Goal: Information Seeking & Learning: Learn about a topic

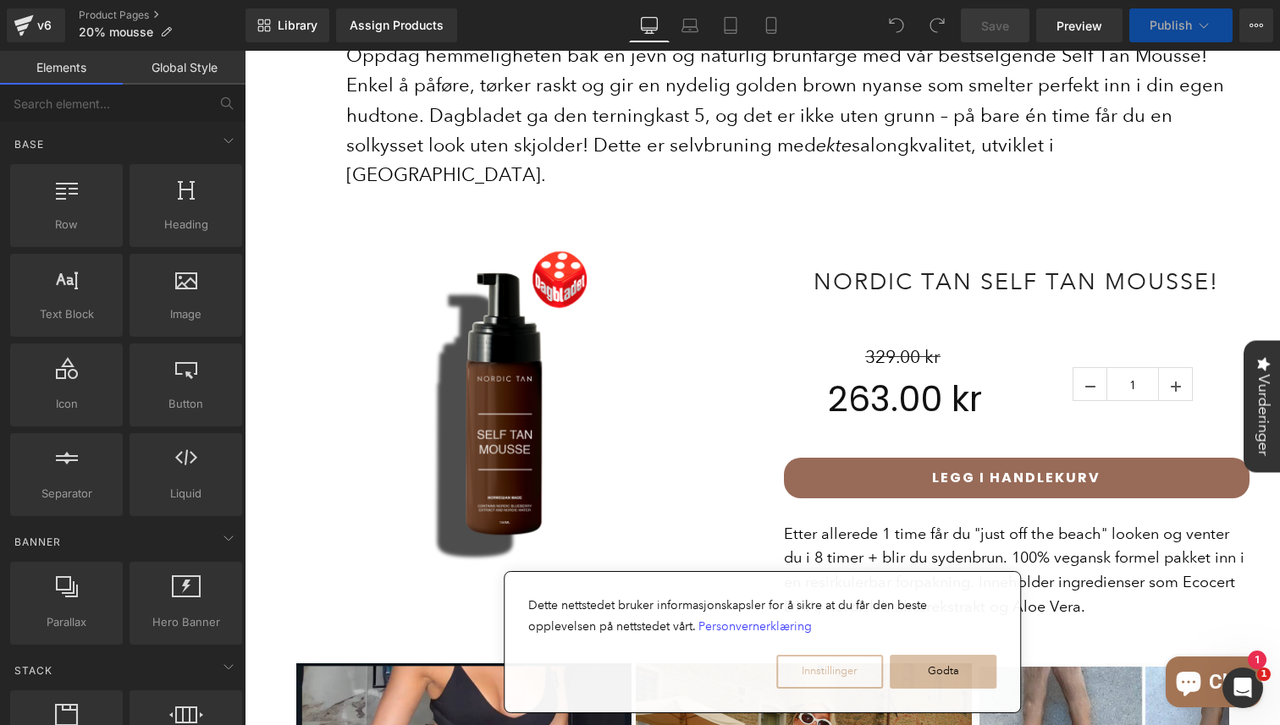
scroll to position [947, 0]
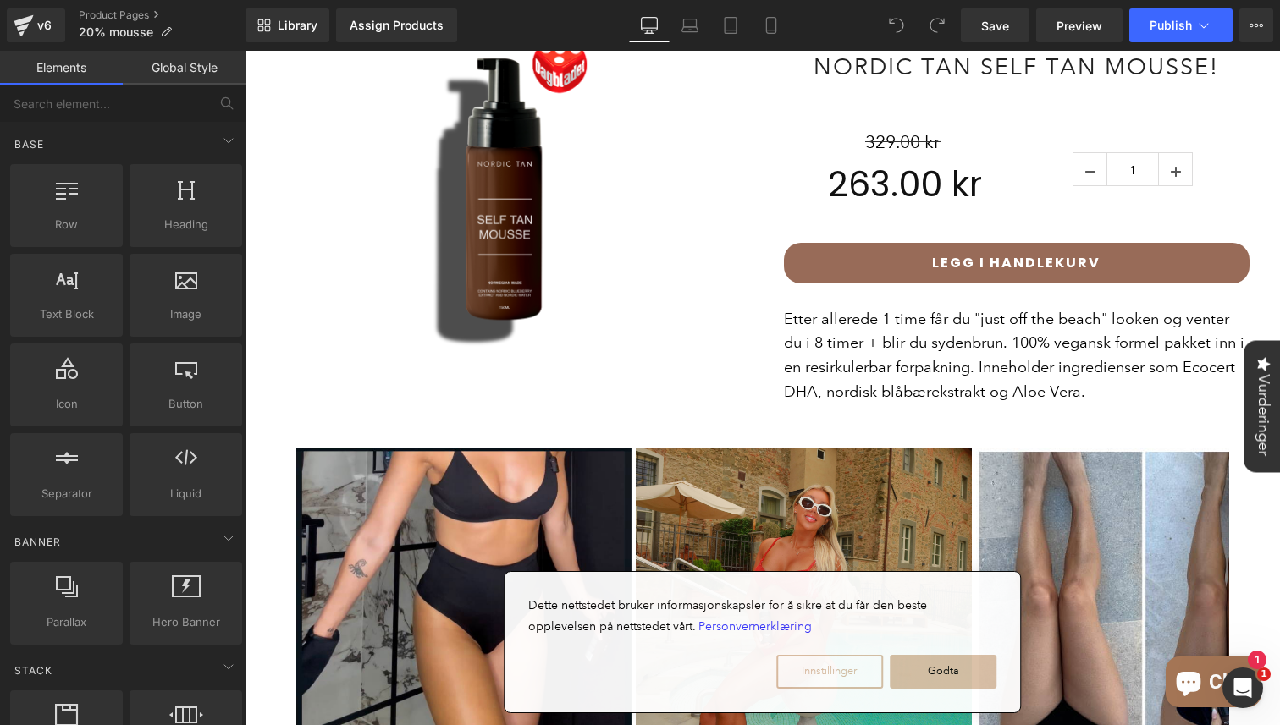
click at [1036, 226] on div "LEGG I HANDLEKURV (P) Cart Button" at bounding box center [1016, 263] width 465 height 74
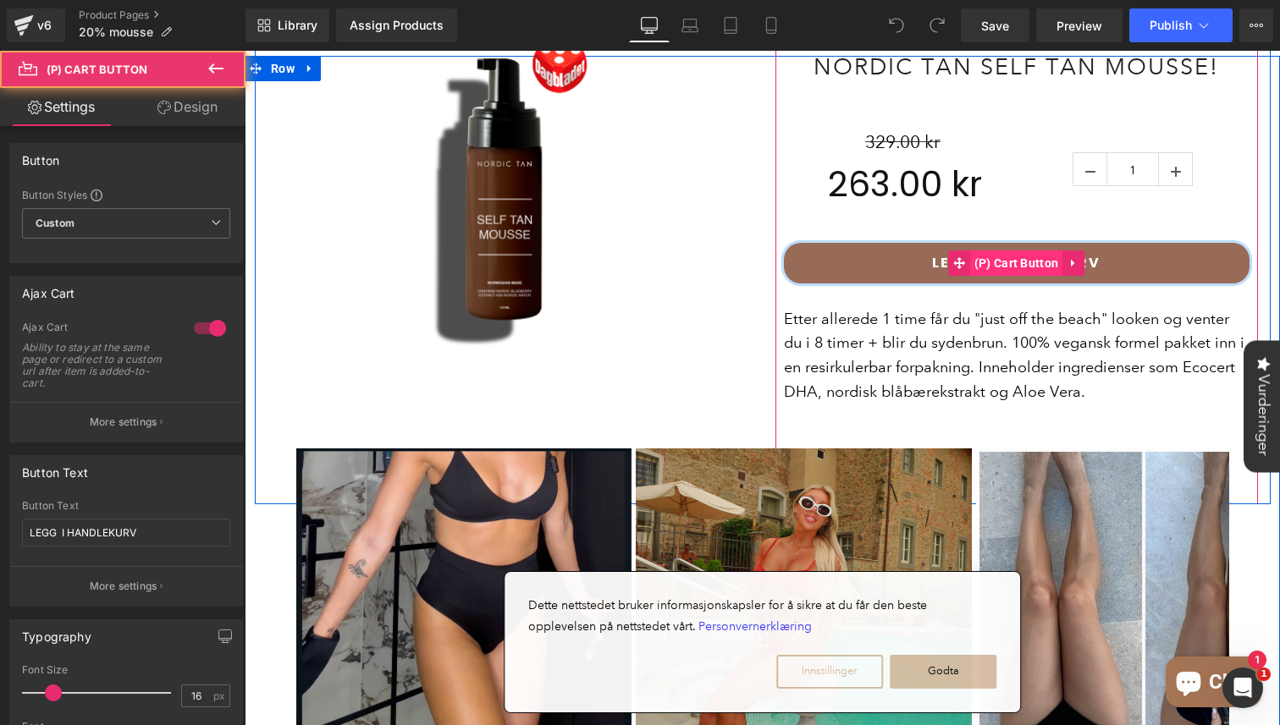
click at [1002, 251] on span "(P) Cart Button" at bounding box center [1016, 263] width 93 height 25
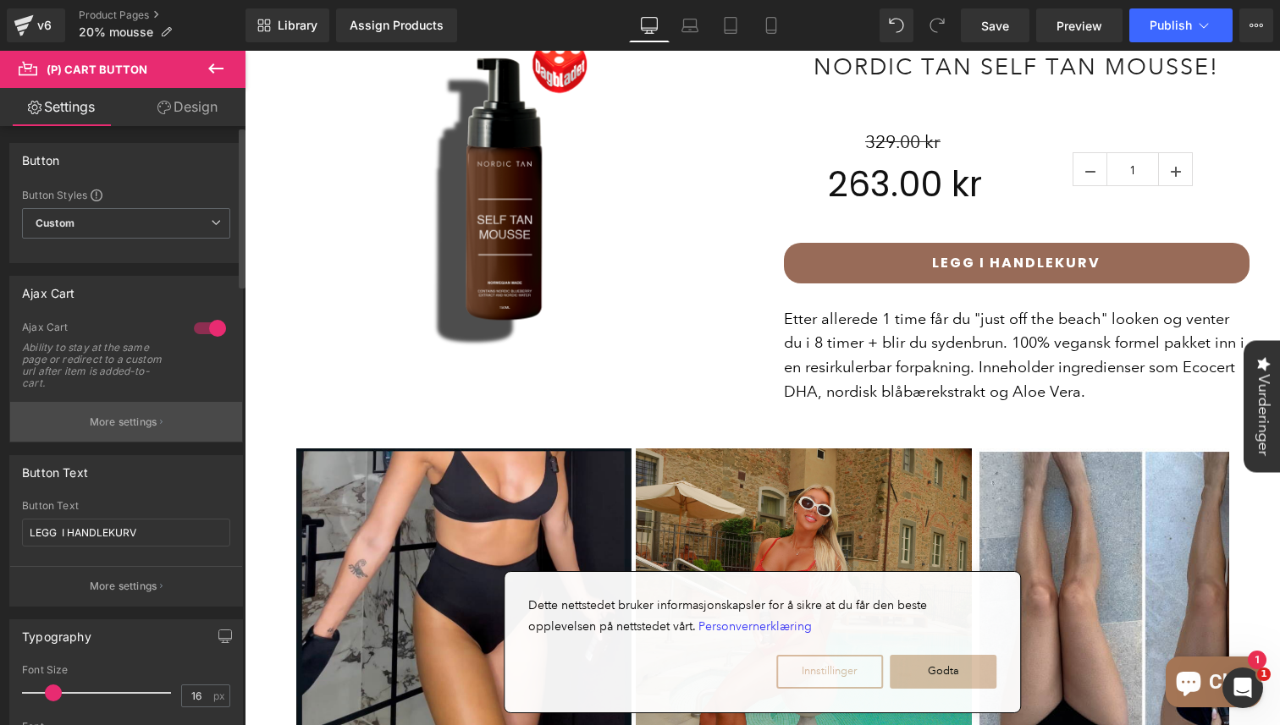
click at [177, 431] on button "More settings" at bounding box center [126, 422] width 232 height 40
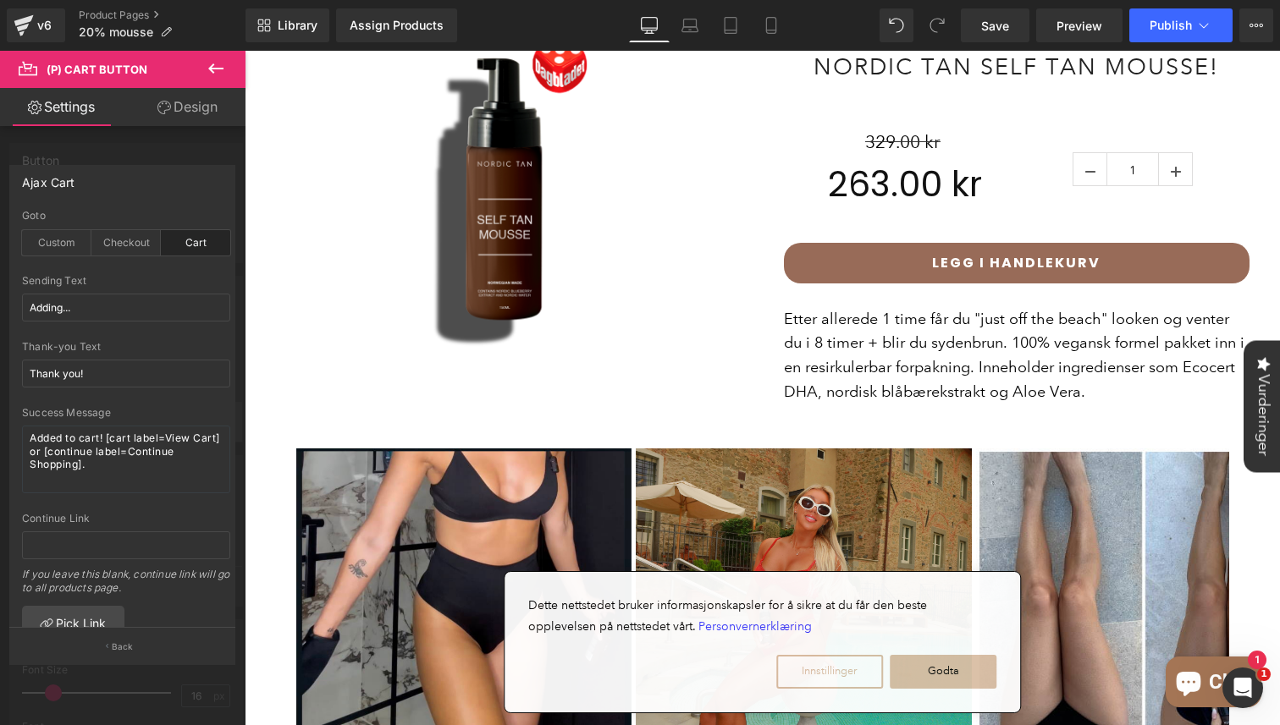
scroll to position [53, 0]
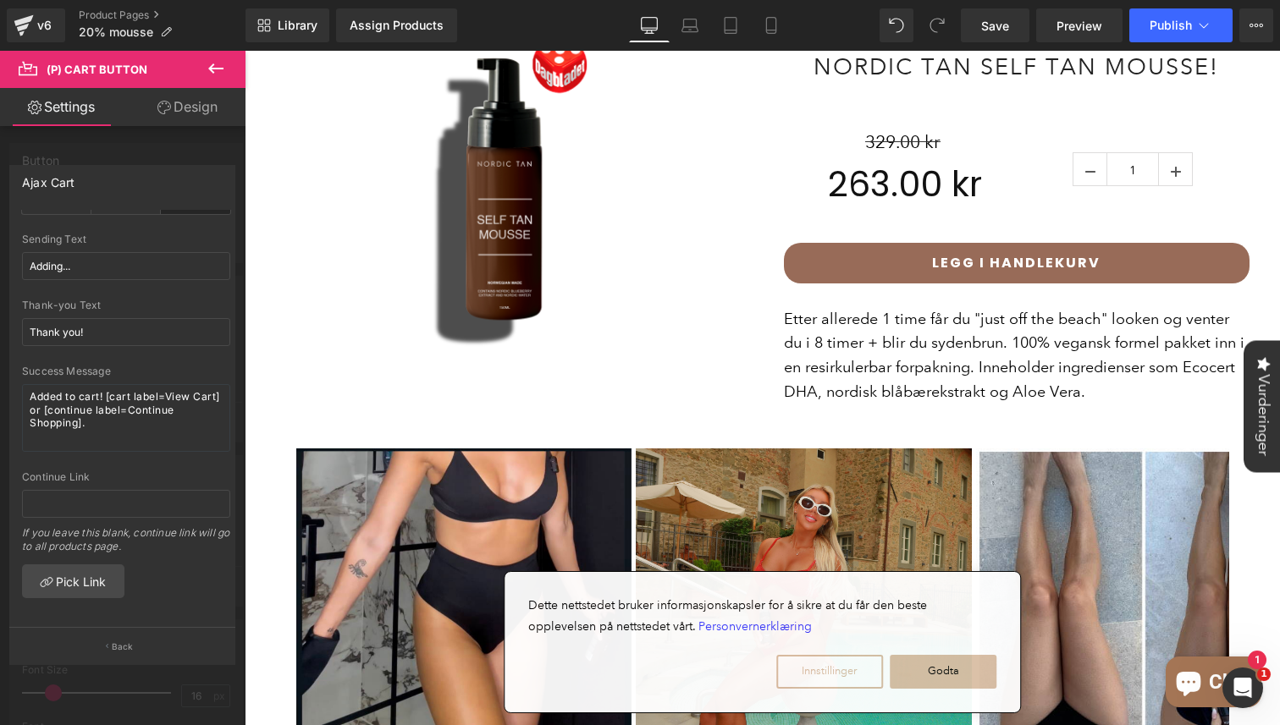
click at [129, 667] on div at bounding box center [122, 392] width 245 height 683
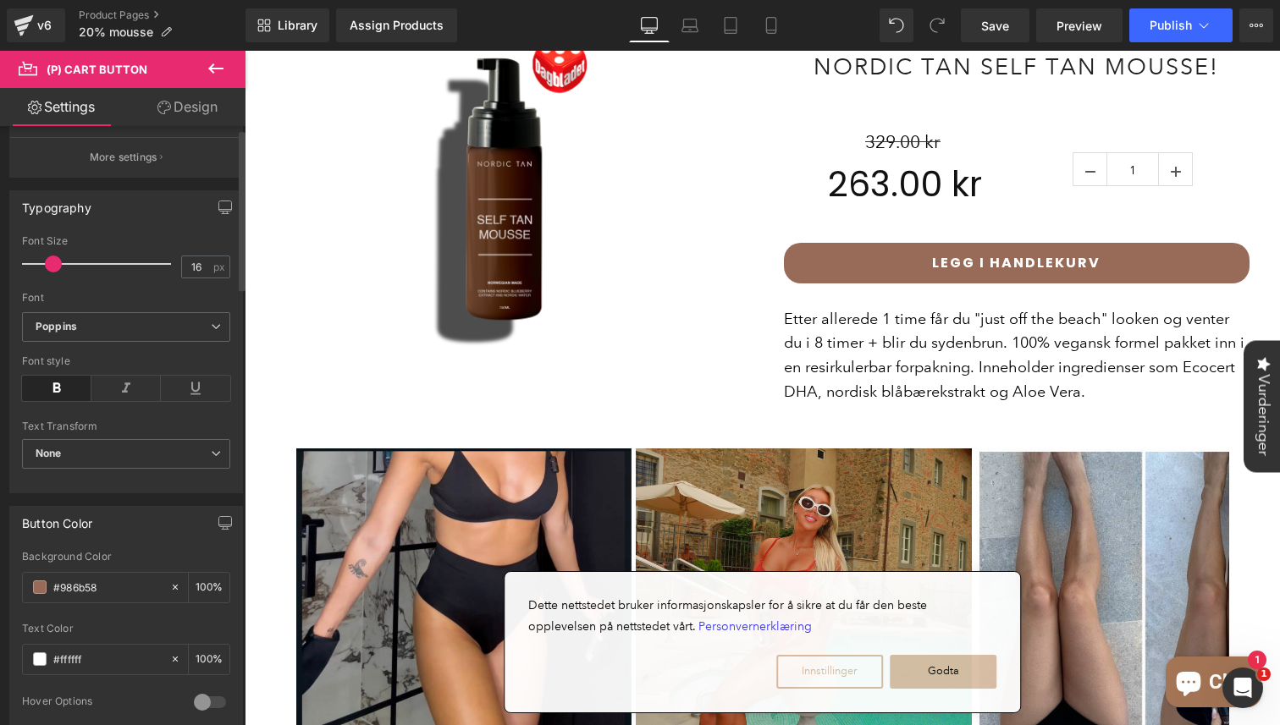
scroll to position [587, 0]
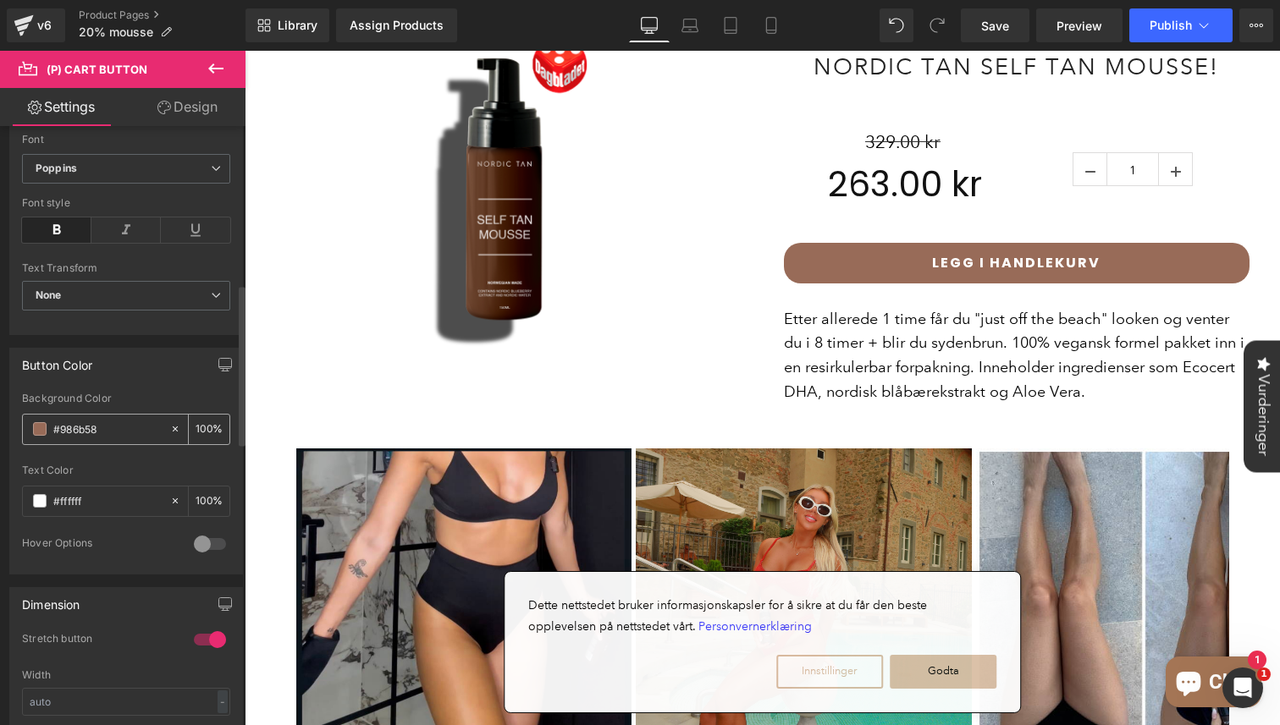
click at [76, 431] on input "#986b58" at bounding box center [107, 429] width 108 height 19
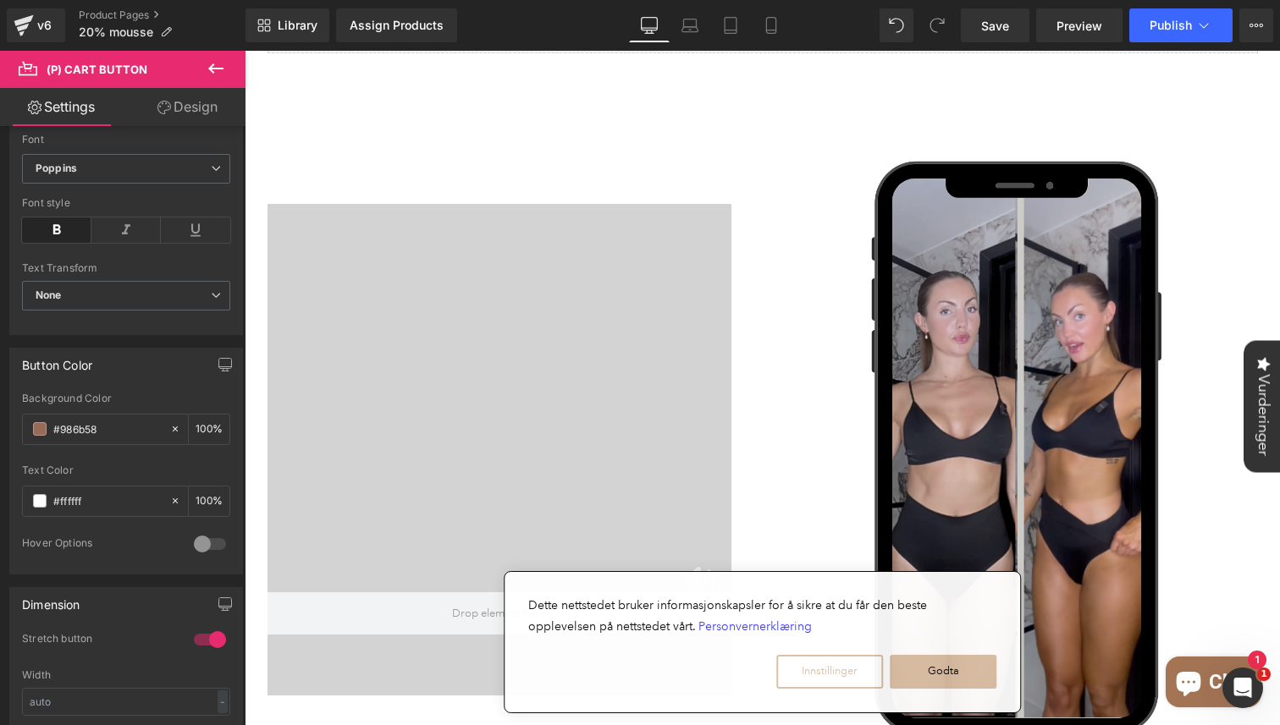
scroll to position [2366, 0]
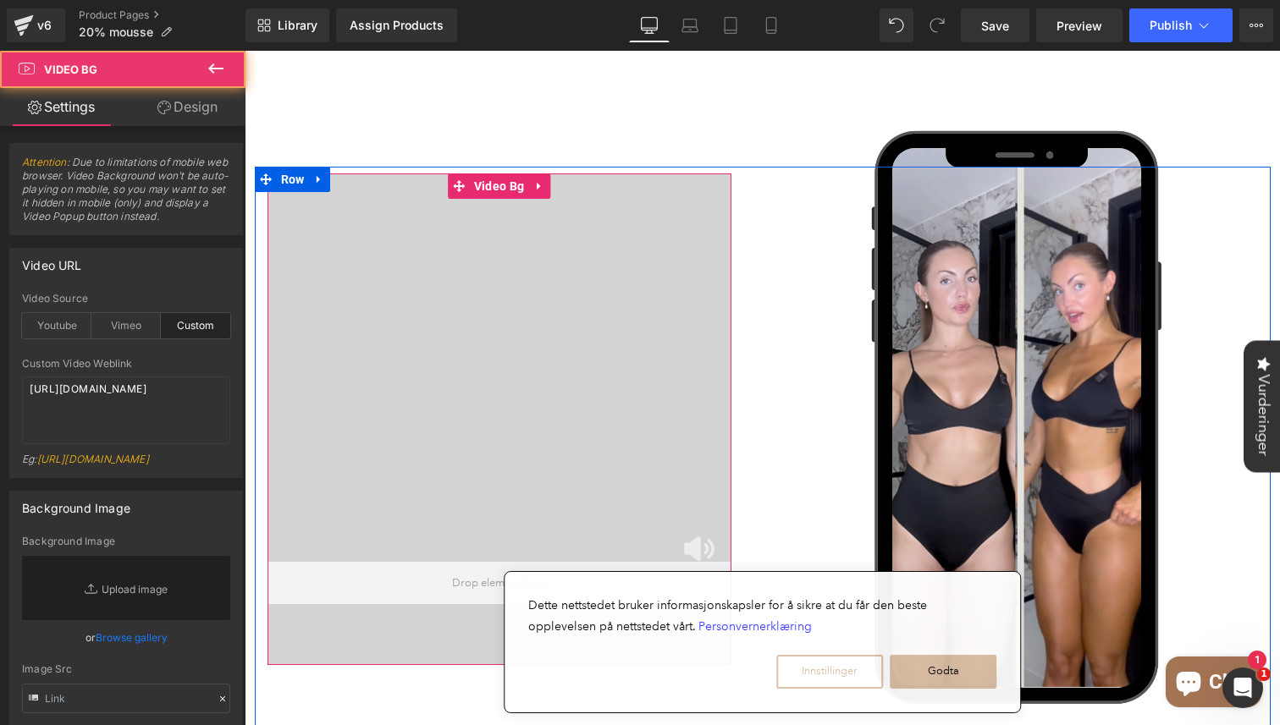
click at [667, 279] on div at bounding box center [499, 434] width 464 height 423
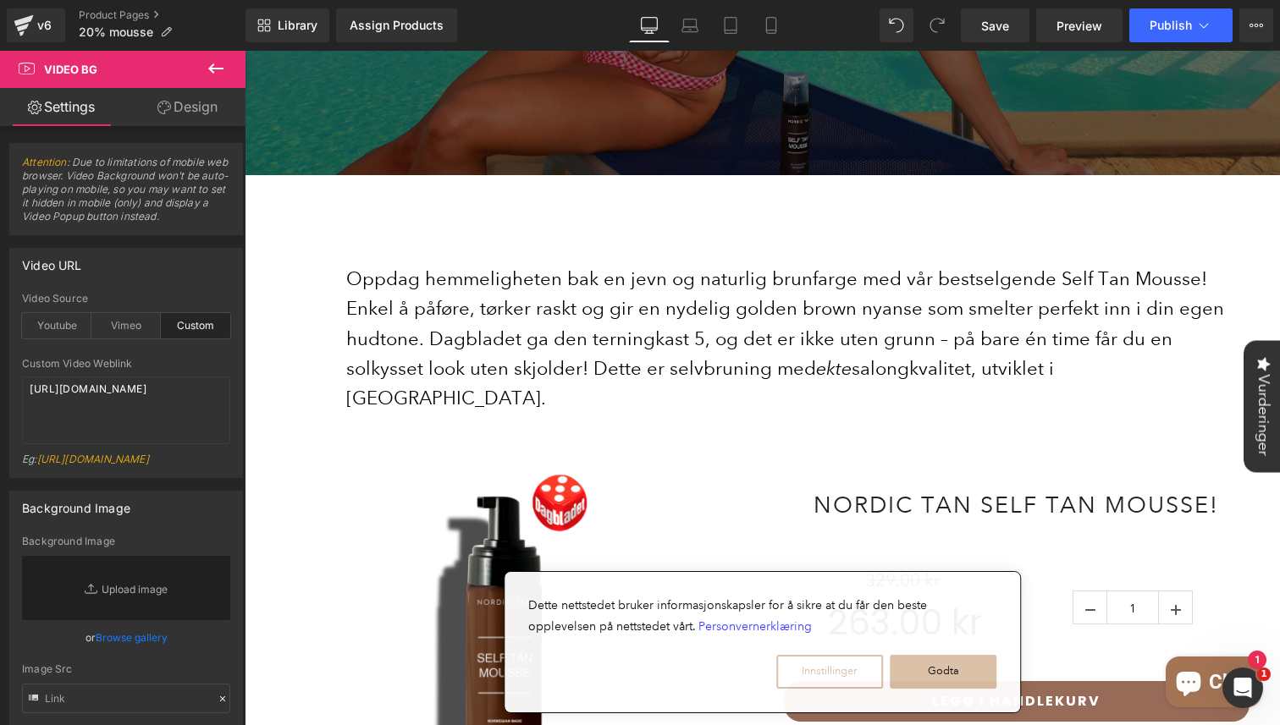
scroll to position [539, 0]
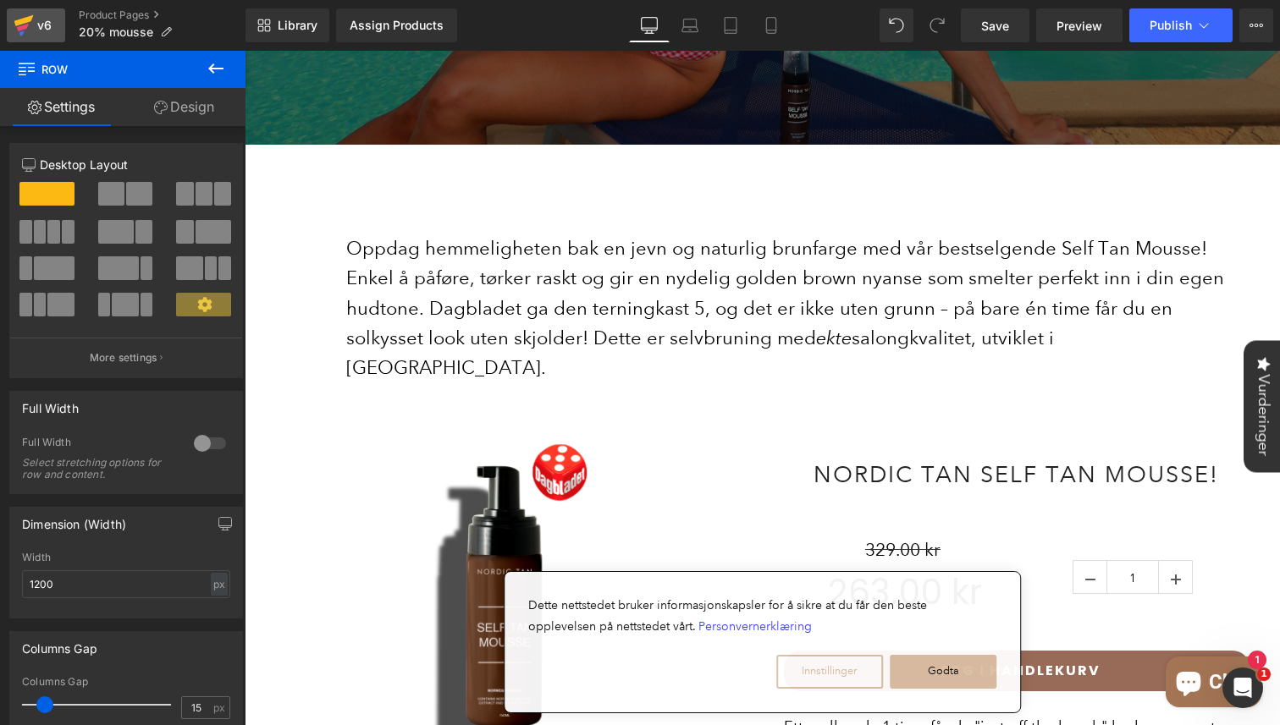
click at [31, 30] on icon at bounding box center [24, 25] width 20 height 42
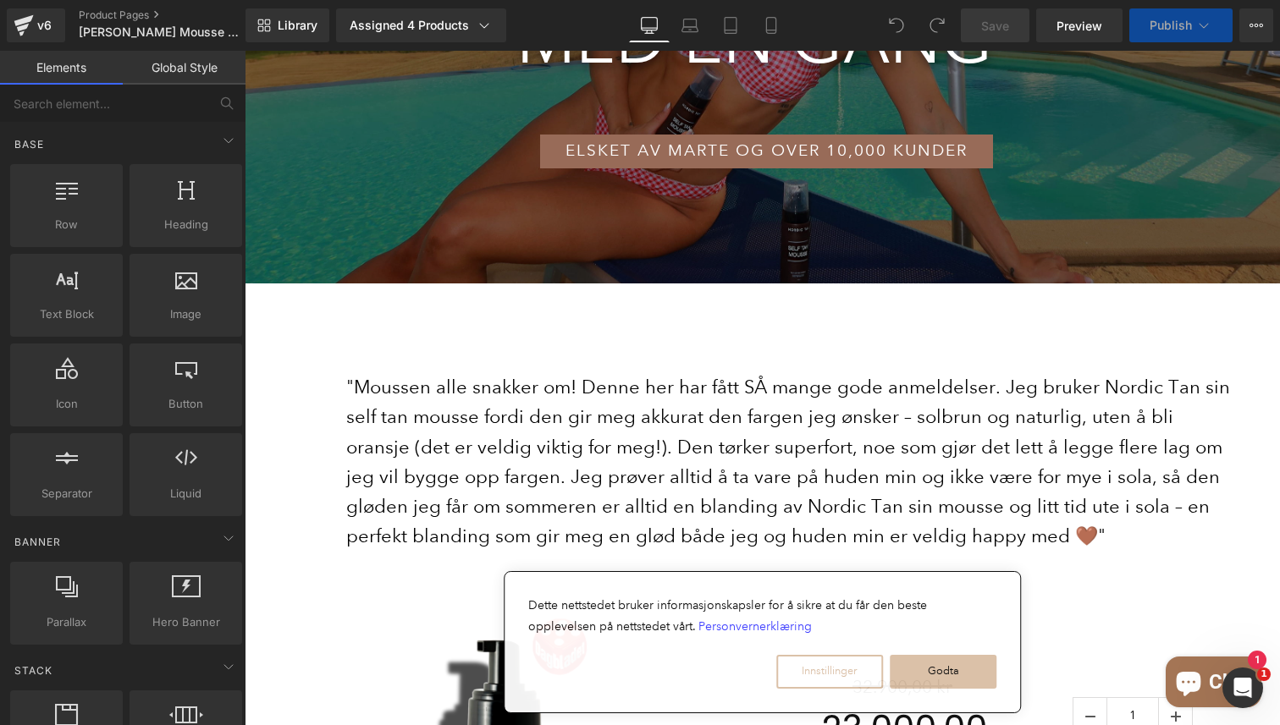
click at [579, 416] on p ""Moussen alle snakker om! Denne her har fått SÅ mange gode anmeldelser. Jeg bru…" at bounding box center [792, 461] width 893 height 179
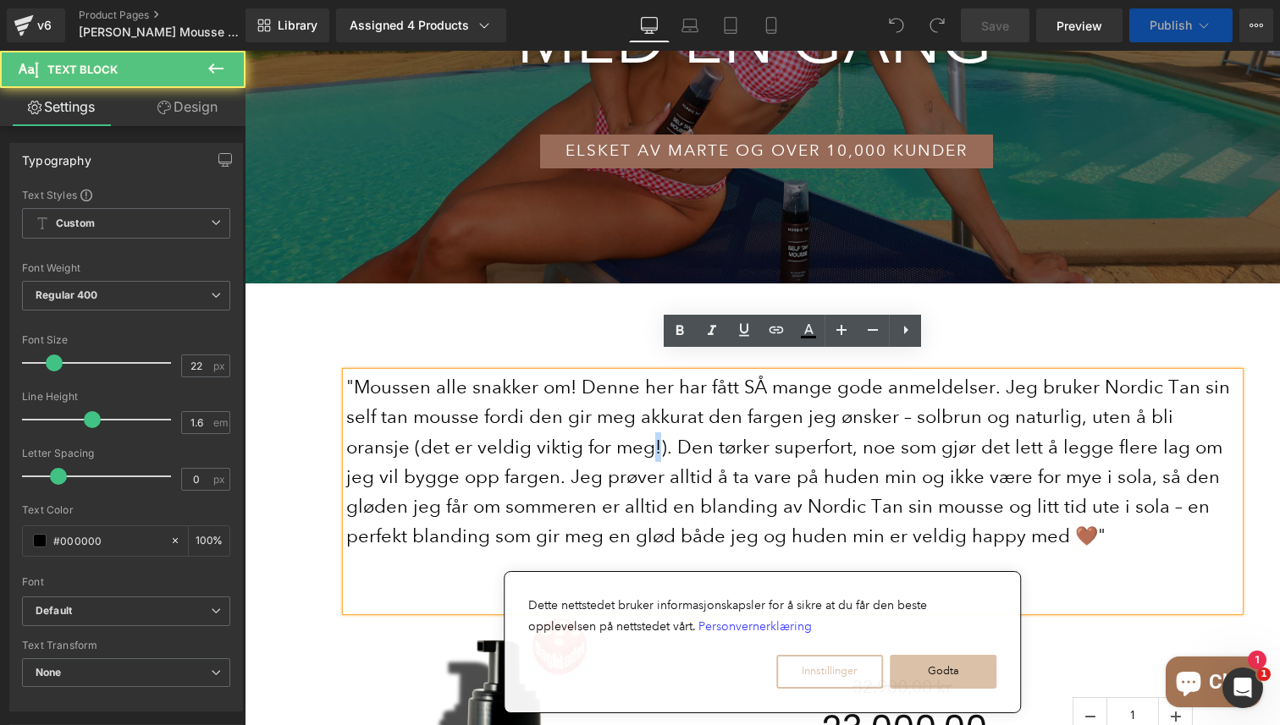
click at [579, 416] on p ""Moussen alle snakker om! Denne her har fått SÅ mange gode anmeldelser. Jeg bru…" at bounding box center [792, 461] width 893 height 179
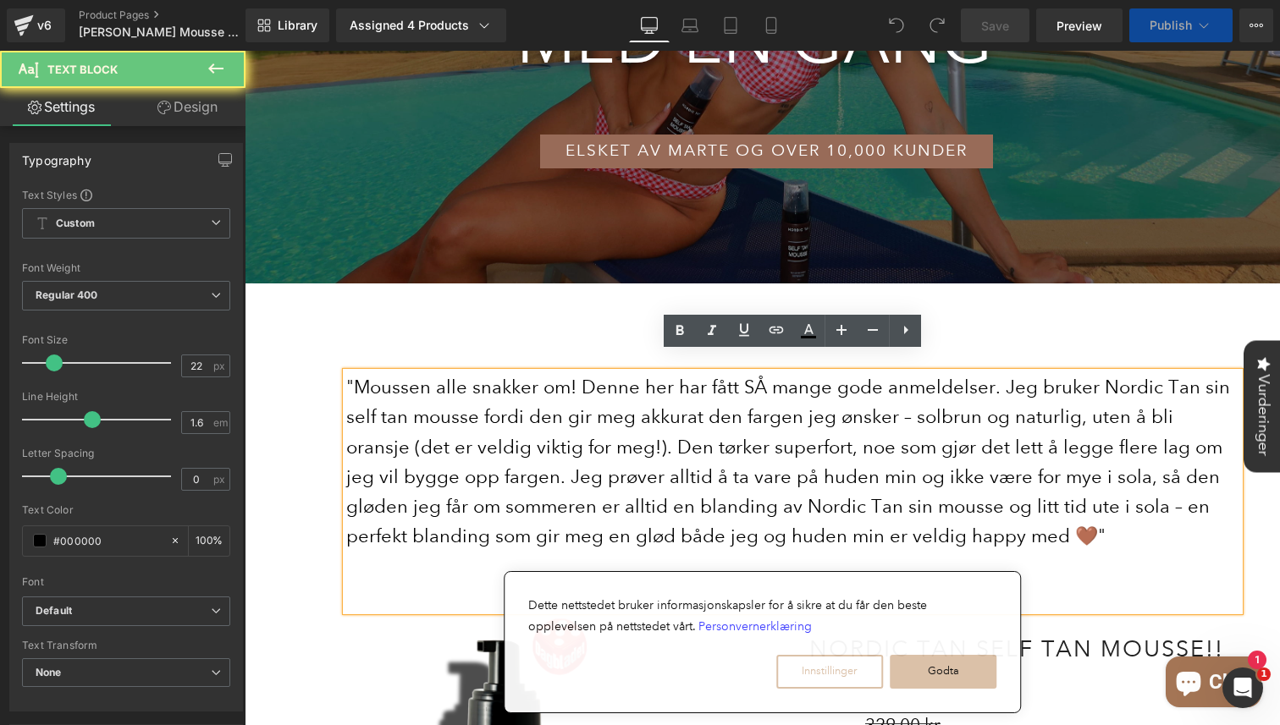
click at [596, 424] on p ""Moussen alle snakker om! Denne her har fått SÅ mange gode anmeldelser. Jeg bru…" at bounding box center [792, 461] width 893 height 179
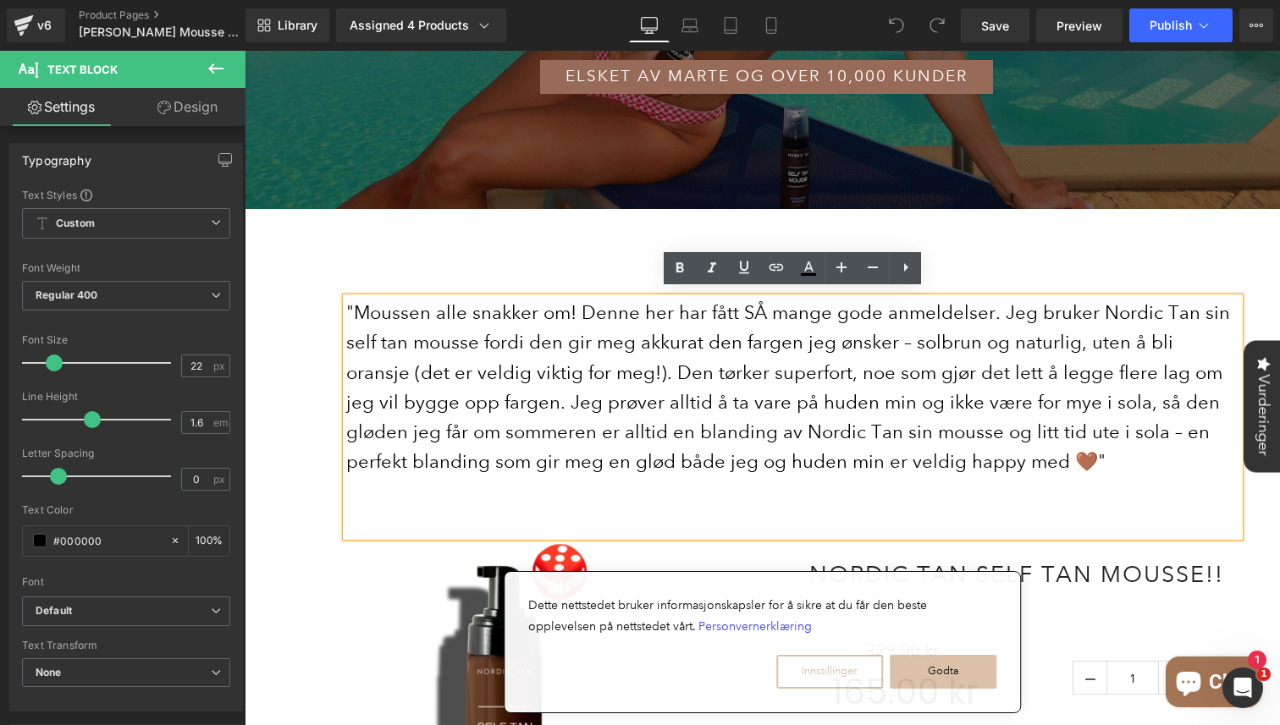
scroll to position [483, 0]
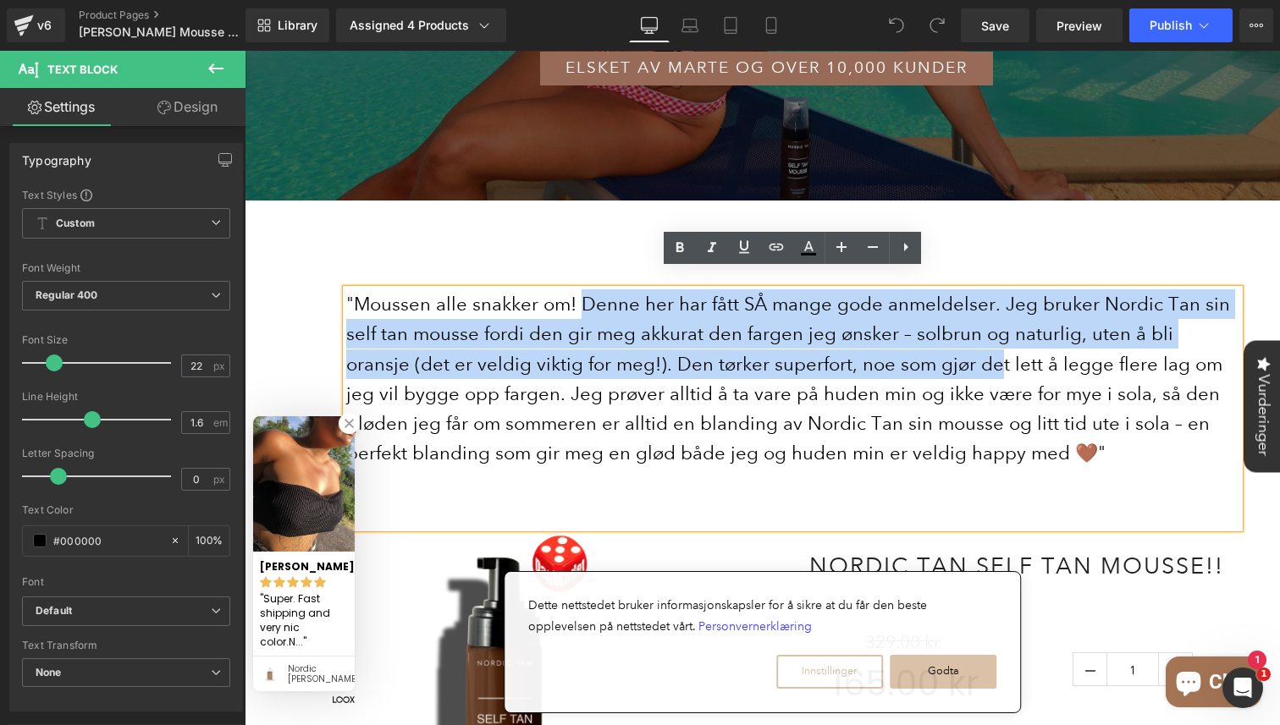
drag, startPoint x: 582, startPoint y: 284, endPoint x: 924, endPoint y: 333, distance: 345.3
click at [924, 333] on p ""Moussen alle snakker om! Denne her har fått SÅ mange gode anmeldelser. Jeg bru…" at bounding box center [792, 378] width 893 height 179
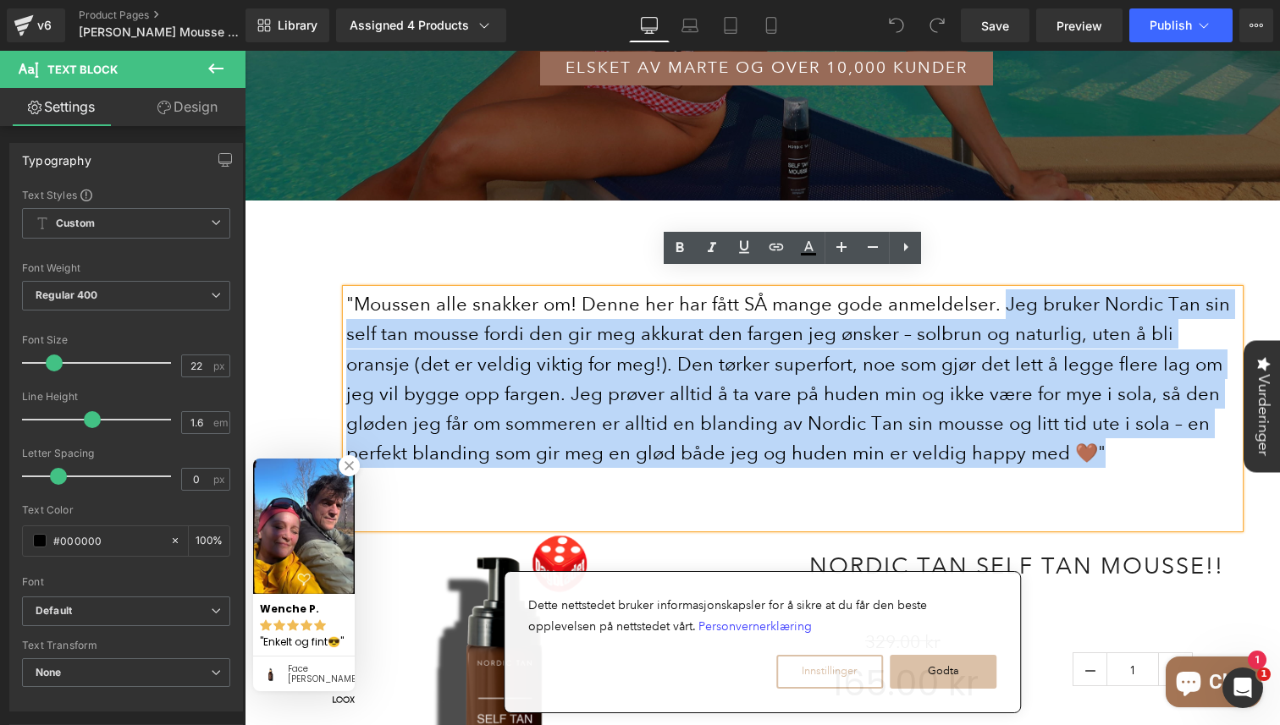
drag, startPoint x: 991, startPoint y: 285, endPoint x: 1019, endPoint y: 428, distance: 145.7
click at [1019, 428] on p ""Moussen alle snakker om! Denne her har fått SÅ mange gode anmeldelser. Jeg bru…" at bounding box center [792, 378] width 893 height 179
copy p "Jeg bruker Nordic Tan sin self tan mousse fordi den gir meg akkurat den fargen …"
